Goal: Find specific page/section: Find specific page/section

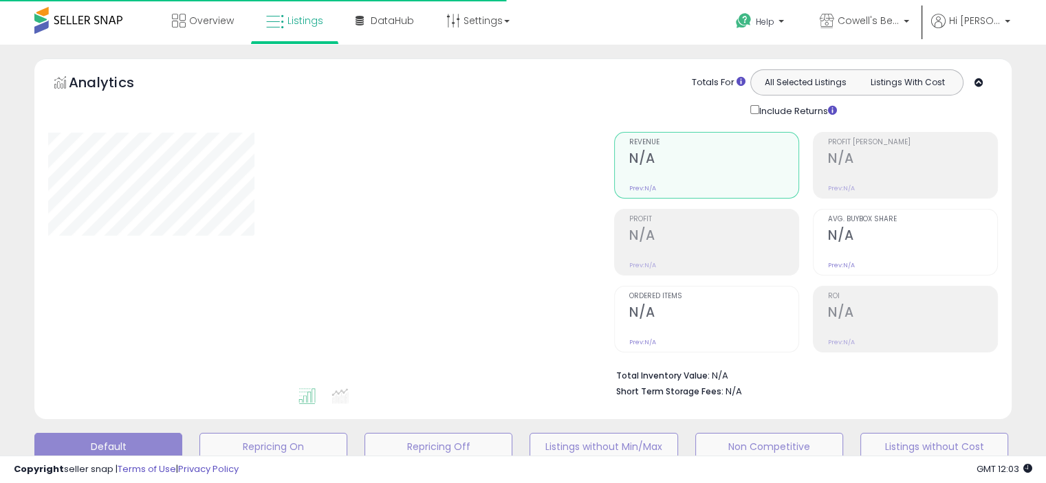
type input "****"
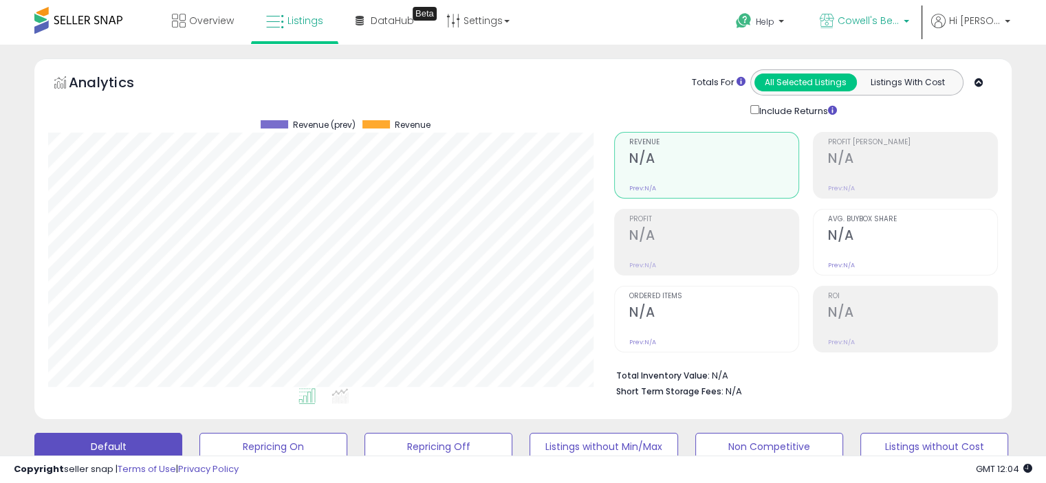
click at [876, 36] on link "Cowell's Beach N' Bikini [GEOGRAPHIC_DATA]" at bounding box center [864, 22] width 110 height 45
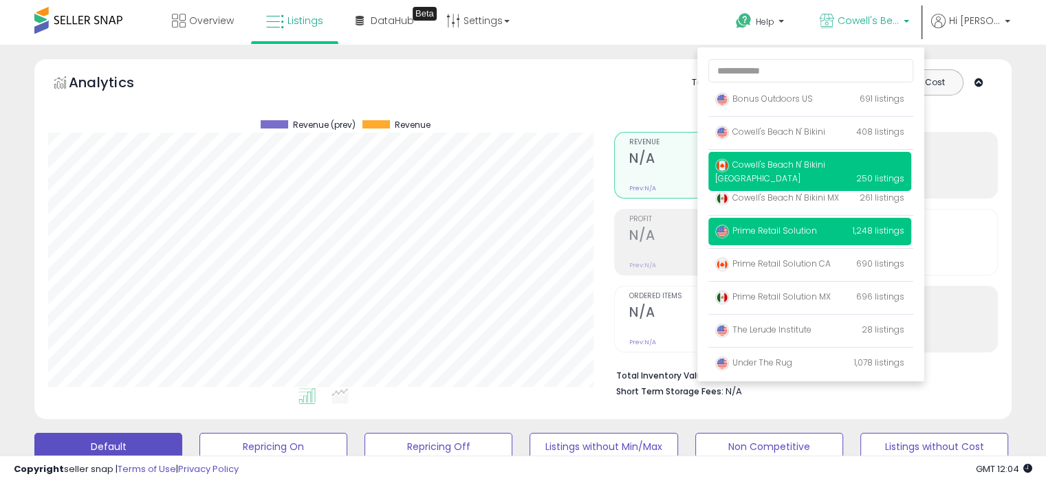
click at [814, 221] on p "Prime Retail Solution 1,248 listings" at bounding box center [809, 232] width 203 height 28
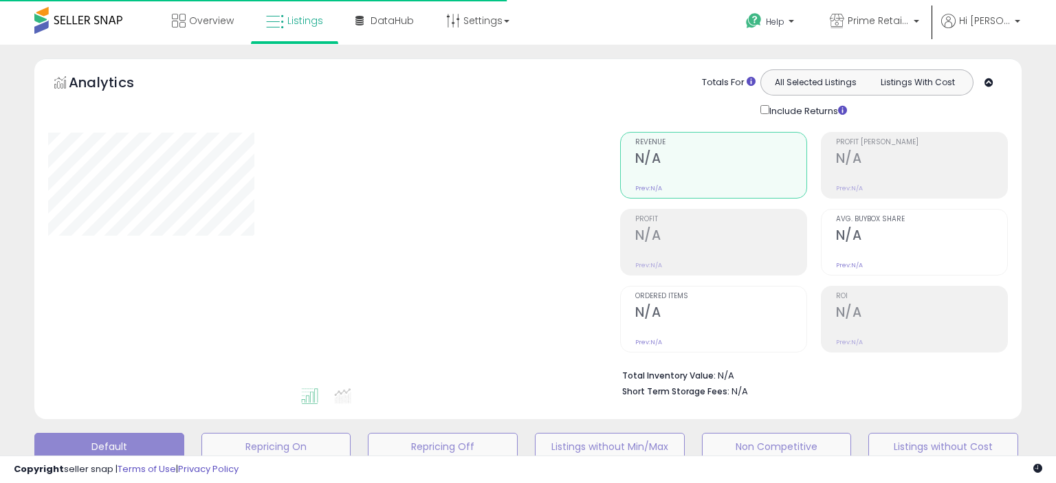
type input "****"
